Goal: Entertainment & Leisure: Consume media (video, audio)

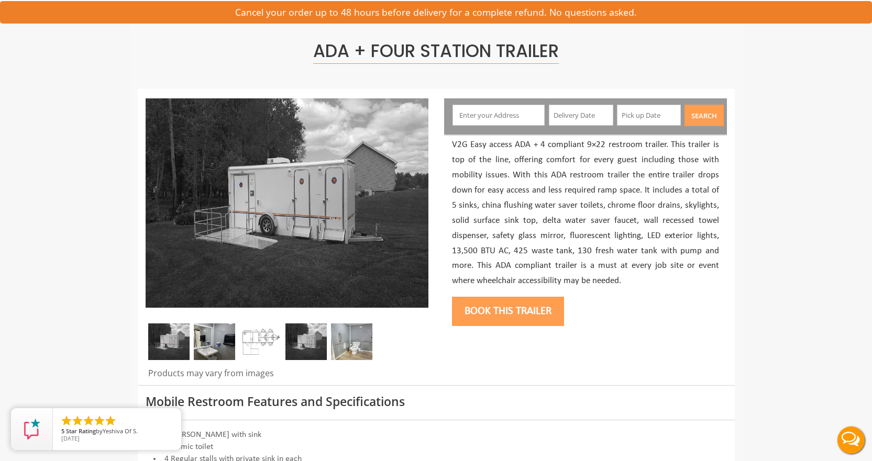
scroll to position [52, 0]
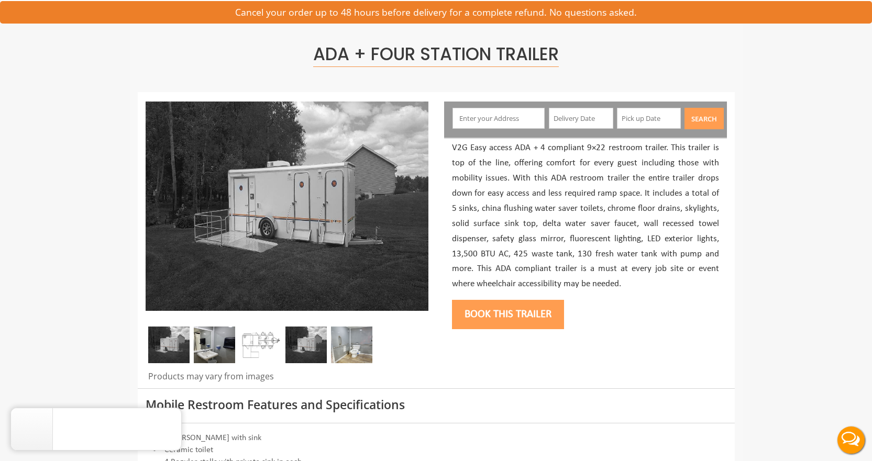
click at [165, 345] on img at bounding box center [168, 345] width 41 height 37
drag, startPoint x: 213, startPoint y: 237, endPoint x: 198, endPoint y: 242, distance: 15.4
click at [198, 242] on img at bounding box center [287, 206] width 283 height 209
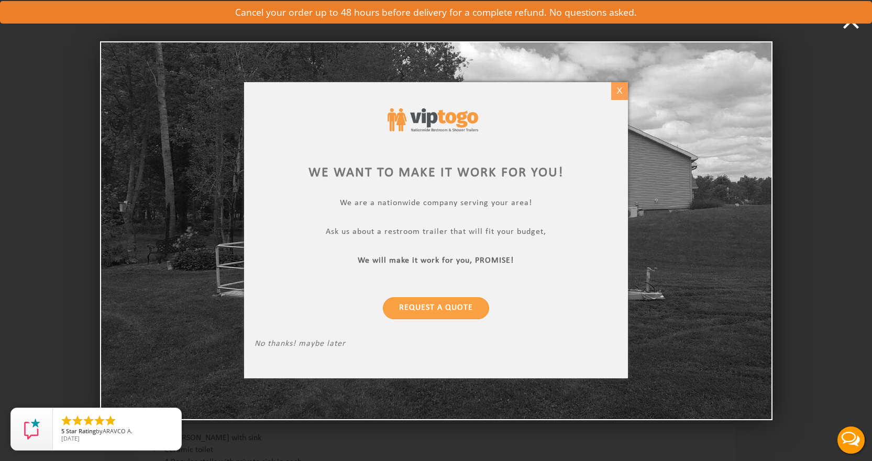
click at [616, 94] on div "X" at bounding box center [619, 91] width 16 height 18
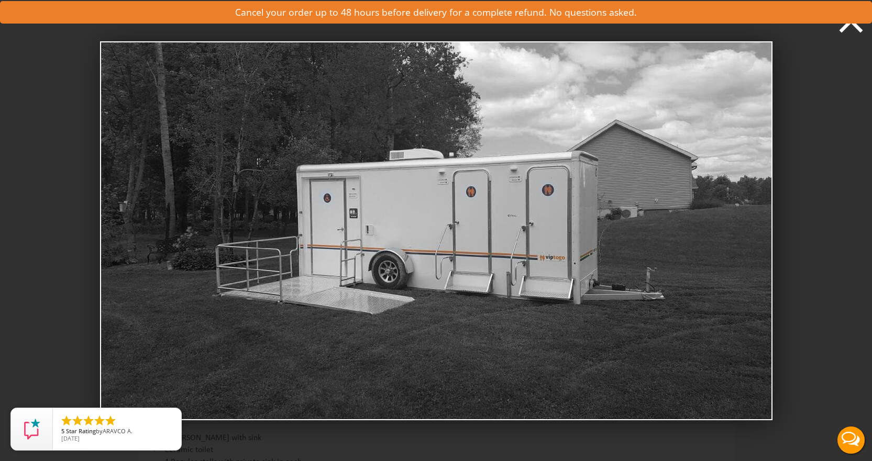
click at [845, 25] on icon at bounding box center [851, 21] width 24 height 24
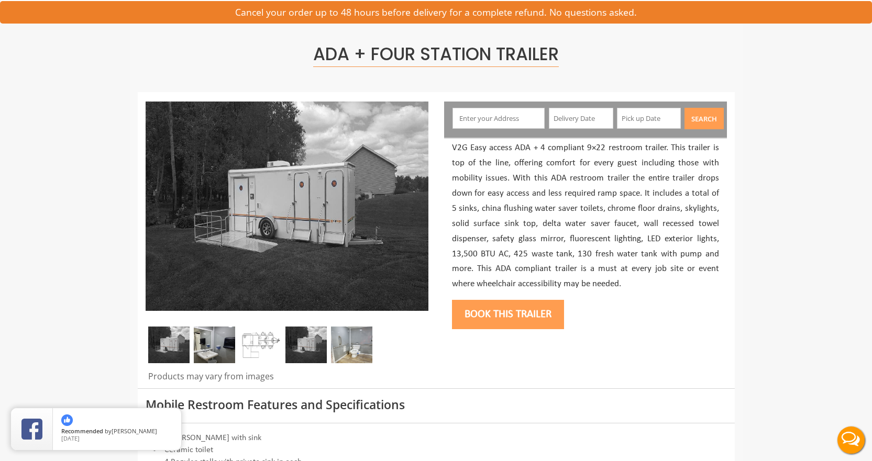
click at [217, 346] on img at bounding box center [214, 345] width 41 height 37
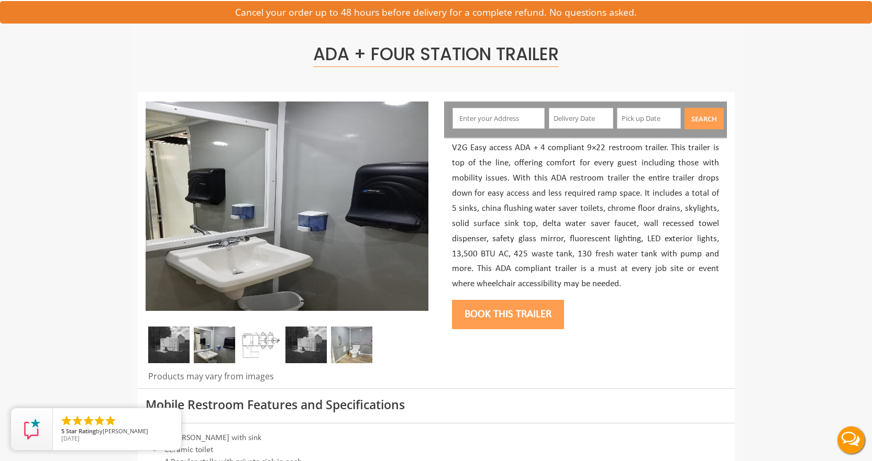
click at [268, 347] on img at bounding box center [260, 345] width 41 height 37
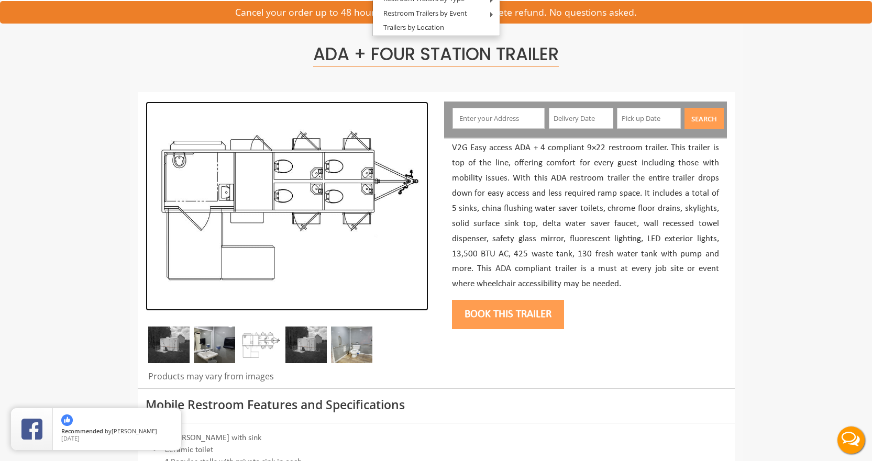
drag, startPoint x: 258, startPoint y: 350, endPoint x: 224, endPoint y: 239, distance: 116.0
click at [224, 239] on img at bounding box center [287, 206] width 283 height 209
